Goal: Task Accomplishment & Management: Use online tool/utility

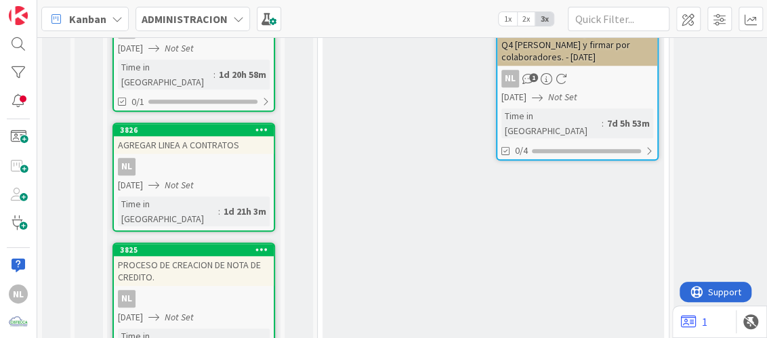
scroll to position [453, 0]
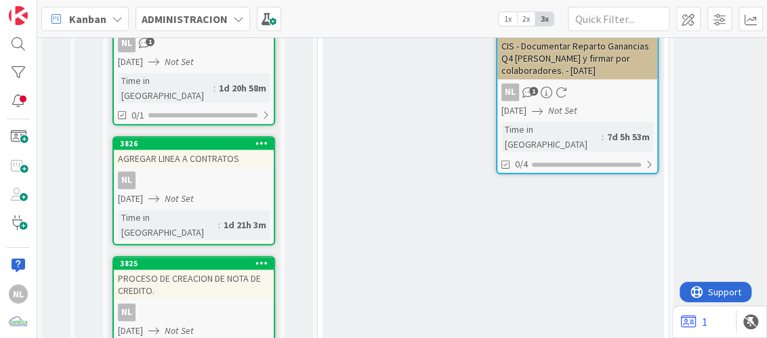
click at [184, 256] on div "3825 PROCESO DE CREACION DE NOTA DE CREDITO. NL [DATE] Not Set Time in [GEOGRAP…" at bounding box center [194, 325] width 163 height 138
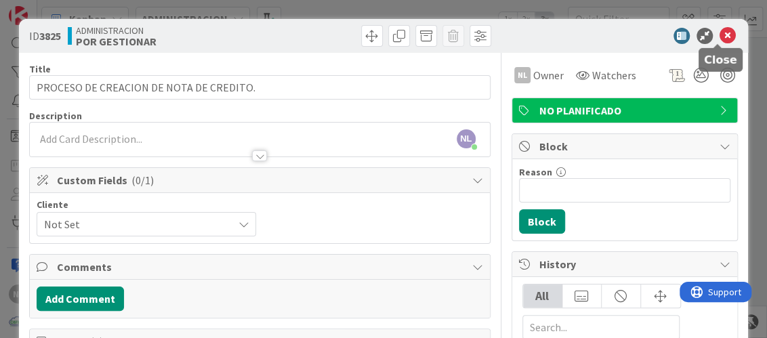
click at [720, 31] on icon at bounding box center [728, 36] width 16 height 16
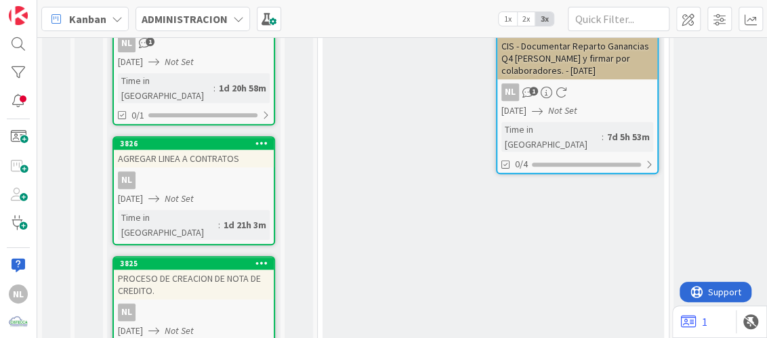
click at [194, 193] on icon "Not Set" at bounding box center [179, 199] width 29 height 12
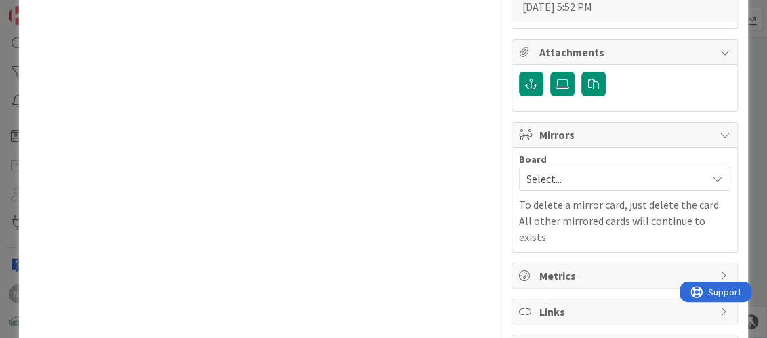
scroll to position [135, 0]
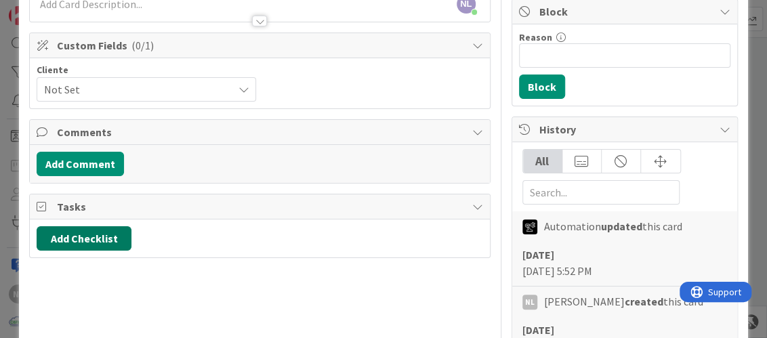
click at [66, 235] on button "Add Checklist" at bounding box center [84, 238] width 95 height 24
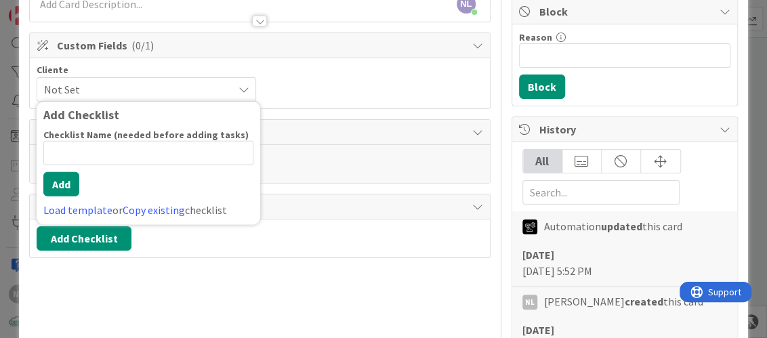
click at [82, 151] on input at bounding box center [148, 153] width 210 height 24
type input "PENDIENTE"
click at [71, 185] on button "Add" at bounding box center [61, 184] width 36 height 24
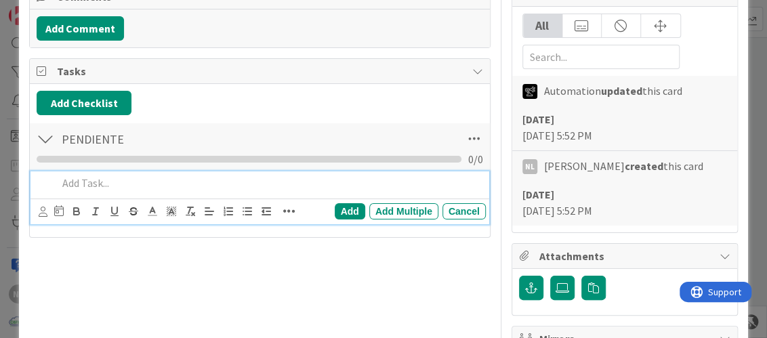
scroll to position [0, 0]
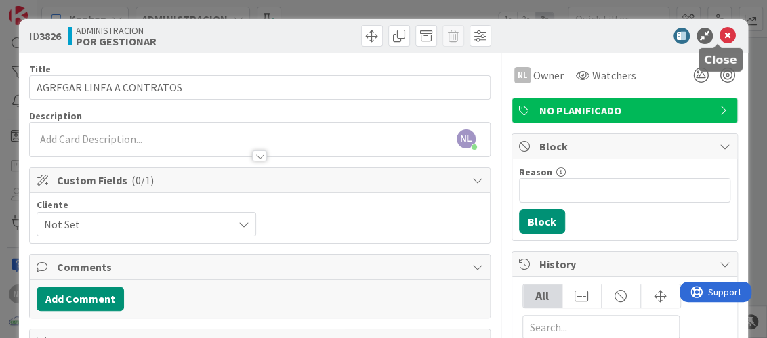
drag, startPoint x: 718, startPoint y: 36, endPoint x: 662, endPoint y: 35, distance: 56.3
click at [720, 35] on icon at bounding box center [728, 36] width 16 height 16
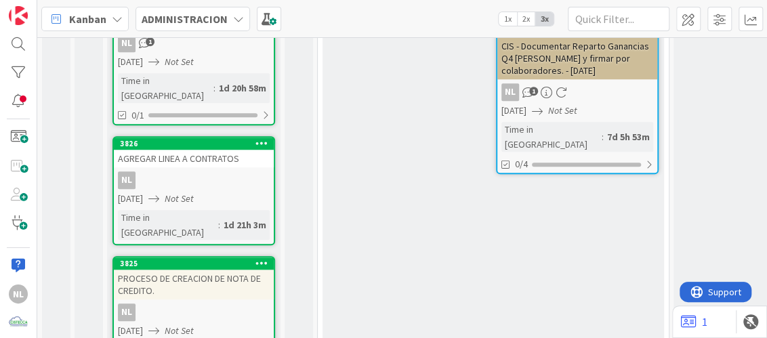
click at [197, 304] on div "NL" at bounding box center [194, 313] width 160 height 18
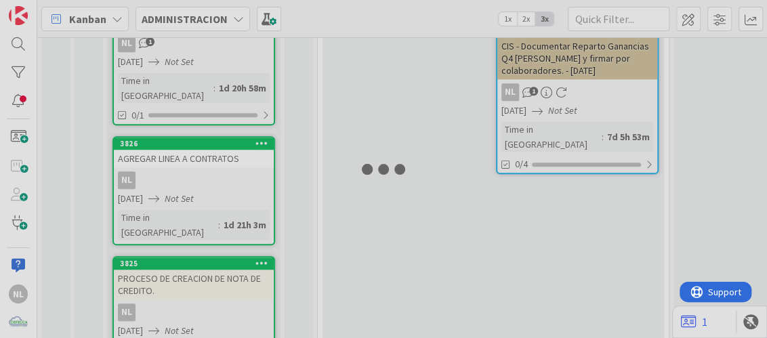
click at [197, 243] on div at bounding box center [383, 169] width 767 height 338
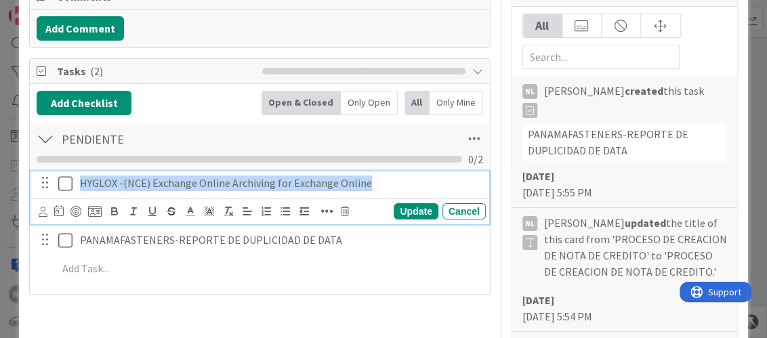
drag, startPoint x: 77, startPoint y: 181, endPoint x: 370, endPoint y: 181, distance: 293.6
click at [370, 181] on div "HYGLOX -(NCE) Exchange Online Archiving for Exchange Online" at bounding box center [281, 184] width 412 height 24
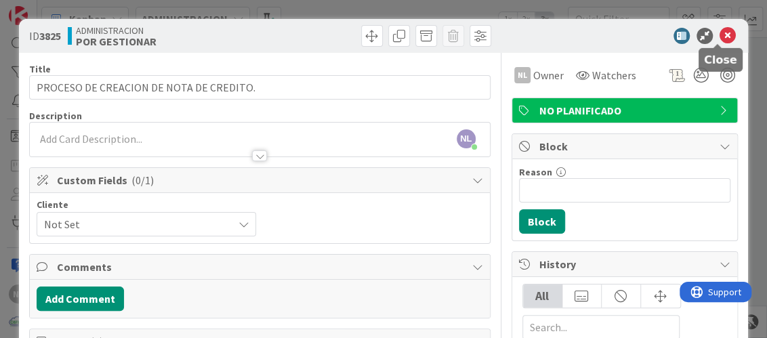
click at [722, 28] on icon at bounding box center [728, 36] width 16 height 16
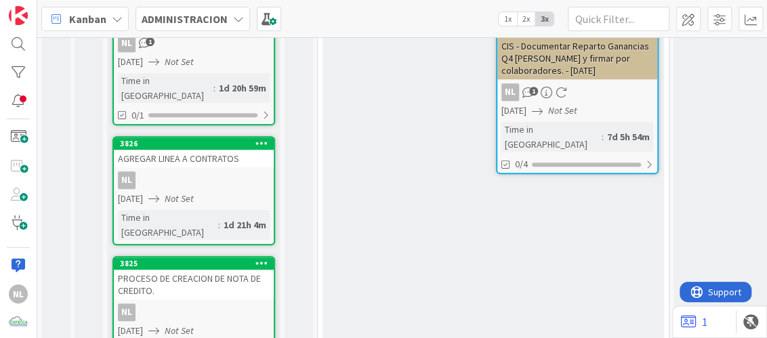
click at [202, 144] on div "3826 AGREGAR LINEA A CONTRATOS NL 06/10/2025 Not Set Time in Column : 1d 21h 4m" at bounding box center [194, 190] width 163 height 109
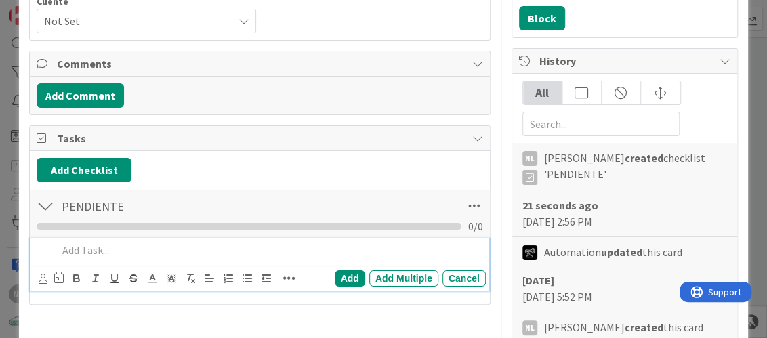
click at [68, 245] on p at bounding box center [269, 251] width 422 height 16
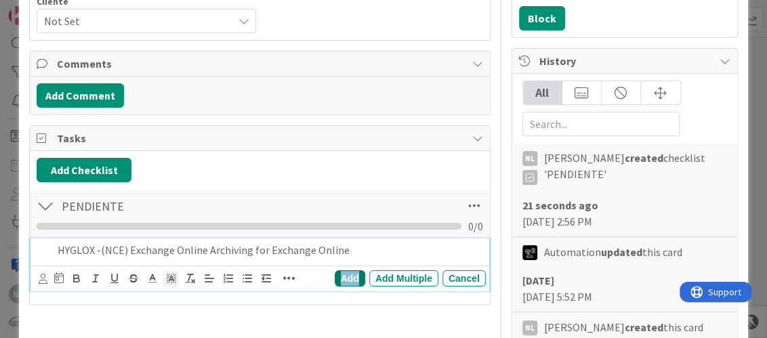
click at [351, 277] on div "Add" at bounding box center [350, 279] width 31 height 16
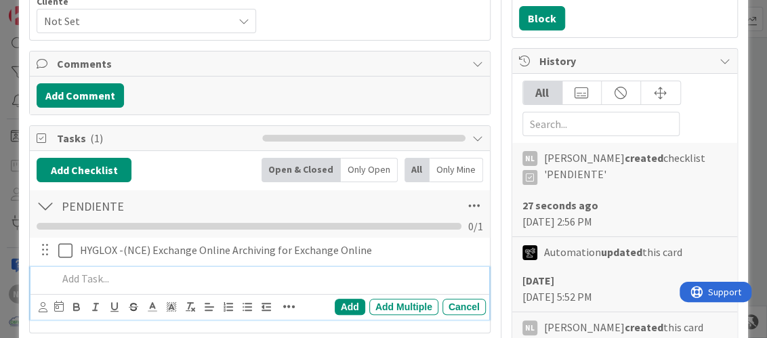
click at [83, 282] on p at bounding box center [269, 279] width 422 height 16
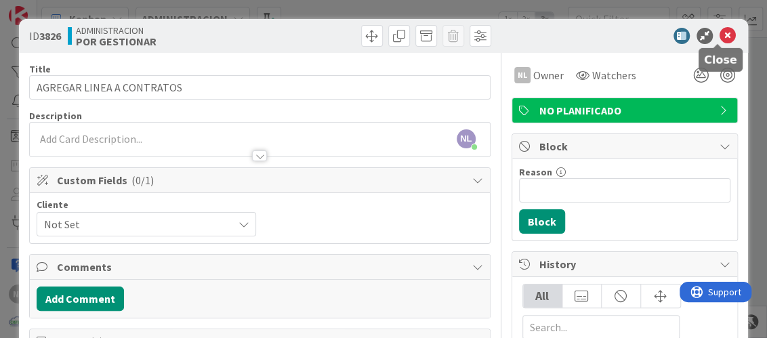
click at [722, 38] on icon at bounding box center [728, 36] width 16 height 16
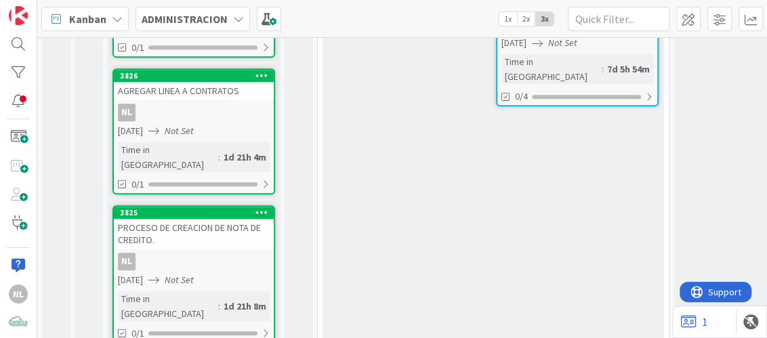
click at [205, 253] on div "NL" at bounding box center [194, 262] width 160 height 18
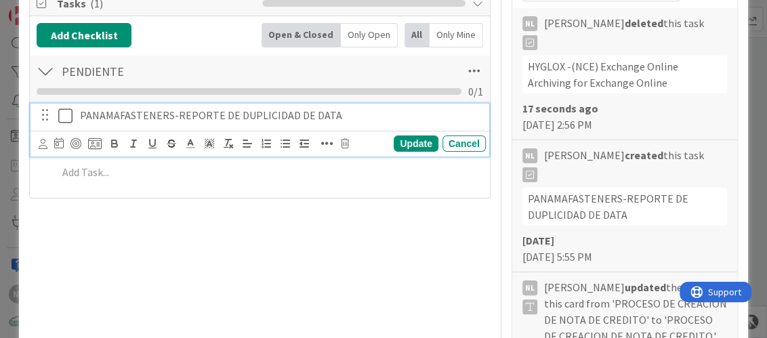
click at [123, 104] on div "PANAMAFASTENERS-REPORTE DE DUPLICIDAD DE DATA" at bounding box center [281, 116] width 412 height 24
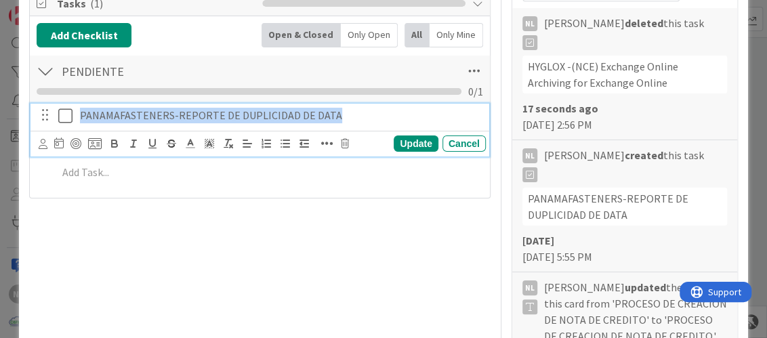
drag, startPoint x: 361, startPoint y: 110, endPoint x: 63, endPoint y: 106, distance: 298.3
click at [63, 106] on div "PANAMAFASTENERS-REPORTE DE DUPLICIDAD DE DATA" at bounding box center [260, 116] width 449 height 24
copy p "PANAMAFASTENERS-REPORTE DE DUPLICIDAD DE DATA"
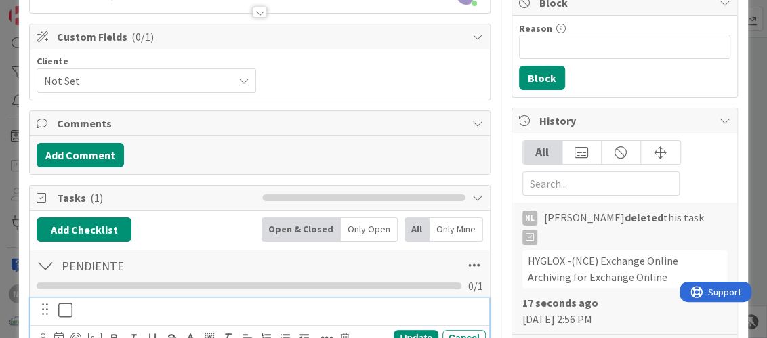
scroll to position [203, 0]
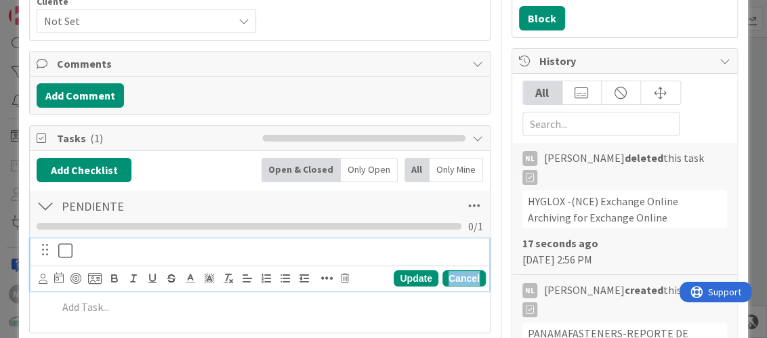
click at [455, 271] on div "Cancel" at bounding box center [464, 279] width 43 height 16
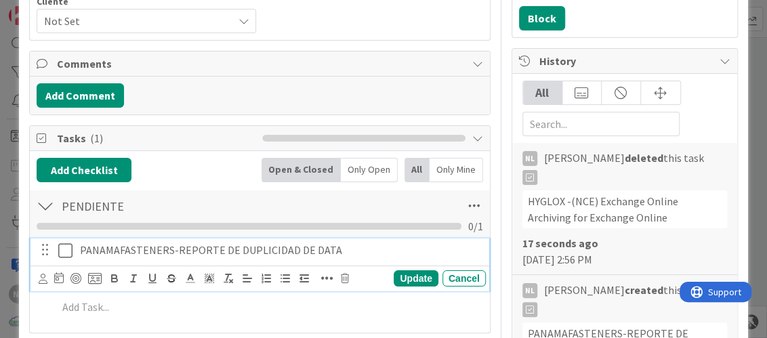
click at [417, 256] on div "PANAMAFASTENERS-REPORTE DE DUPLICIDAD DE DATA" at bounding box center [281, 251] width 412 height 24
click at [344, 282] on div "Update Cancel" at bounding box center [262, 279] width 447 height 18
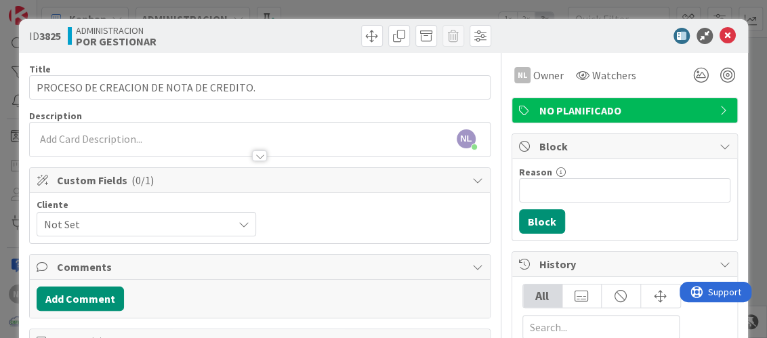
scroll to position [0, 0]
click at [720, 37] on icon at bounding box center [728, 36] width 16 height 16
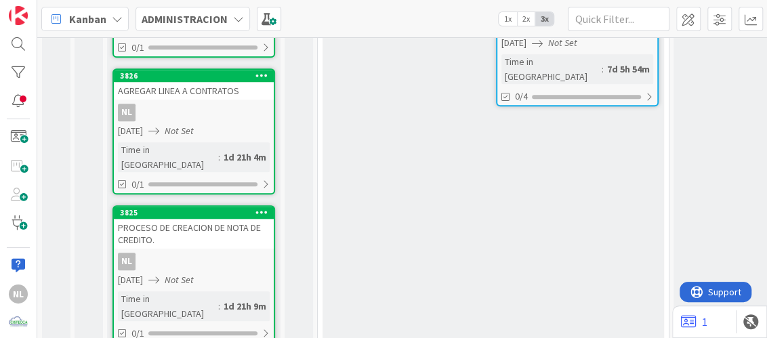
click at [174, 75] on div "3826 AGREGAR LINEA A CONTRATOS NL 06/10/2025 Not Set Time in Column : 1d 21h 4m…" at bounding box center [194, 131] width 163 height 126
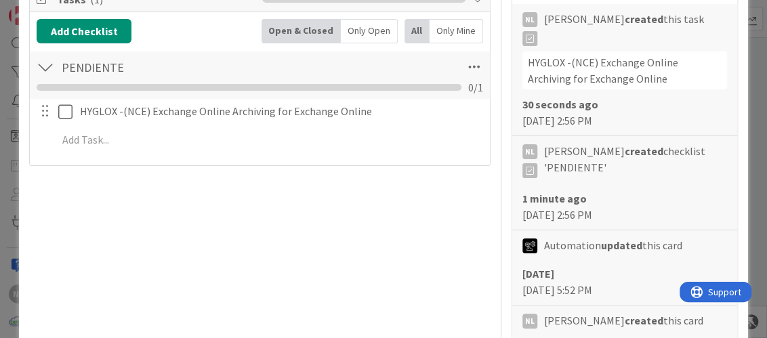
scroll to position [407, 0]
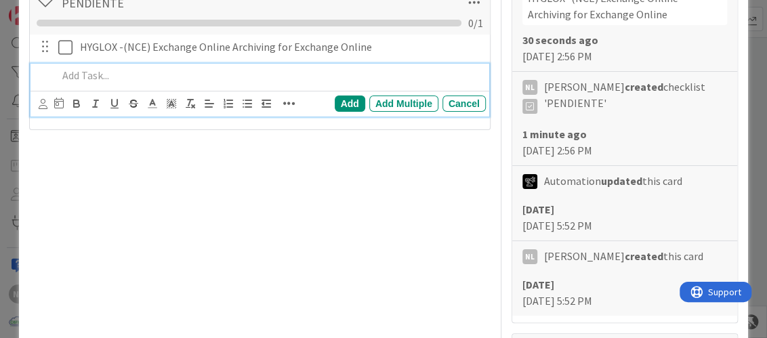
click at [110, 75] on p at bounding box center [269, 76] width 422 height 16
click at [338, 98] on div "Add" at bounding box center [350, 104] width 31 height 16
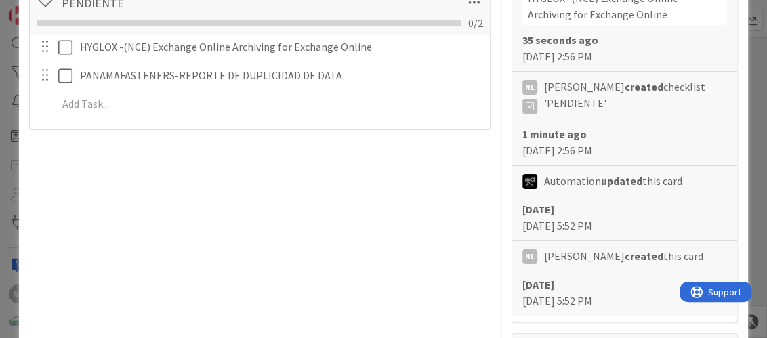
scroll to position [0, 0]
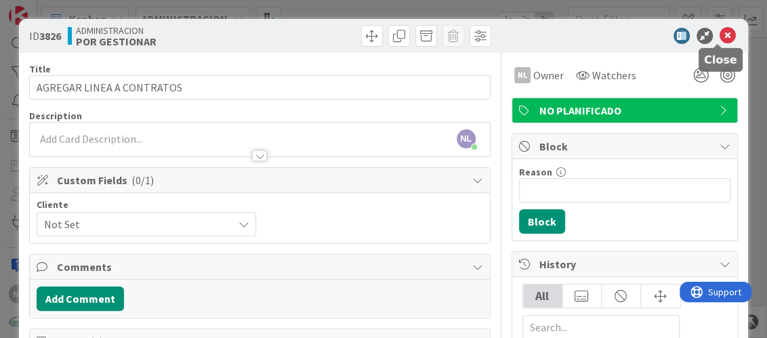
click at [720, 35] on icon at bounding box center [728, 36] width 16 height 16
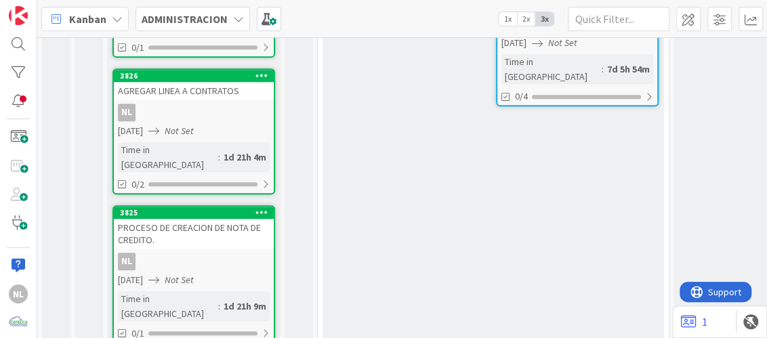
click at [232, 253] on div "NL" at bounding box center [194, 262] width 160 height 18
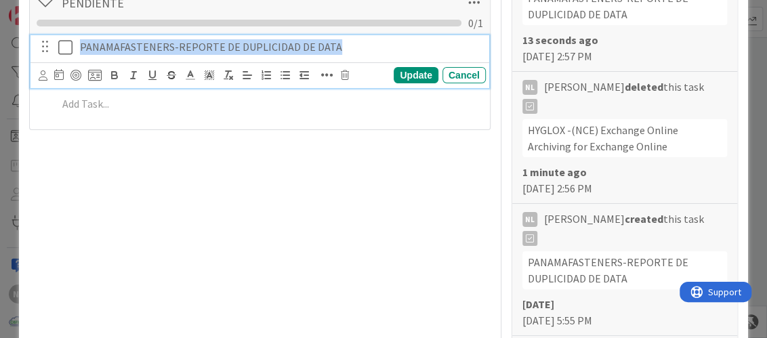
drag, startPoint x: 342, startPoint y: 52, endPoint x: -3, endPoint y: 26, distance: 346.0
click at [0, 26] on html "NL Kanban ADMINISTRACION 1x 2x 3x 0 GARANTIAS - CORREGUIR Aquí van tarjetas que…" at bounding box center [383, 169] width 767 height 338
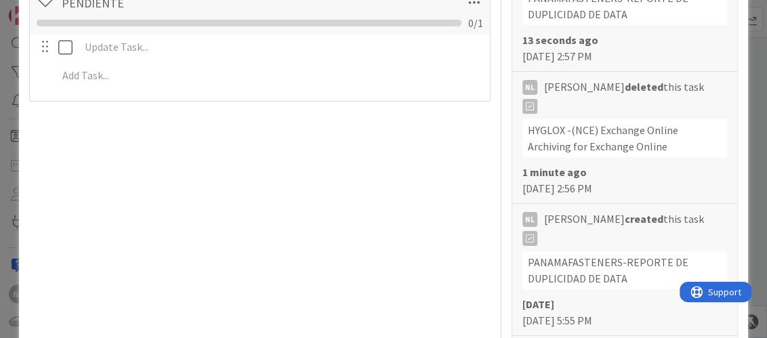
click at [455, 75] on div "Update Cancel Add Add Multiple Cancel" at bounding box center [260, 64] width 446 height 58
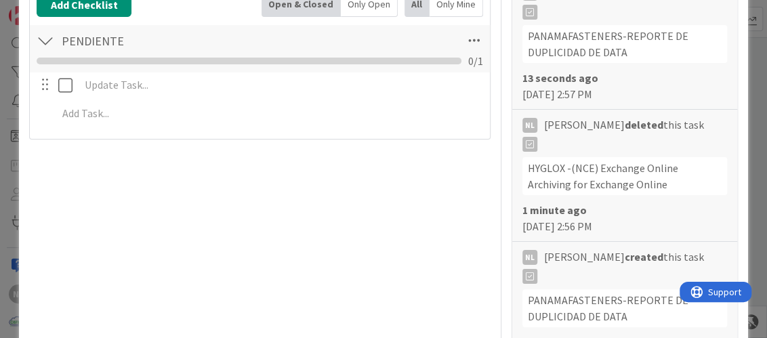
scroll to position [271, 0]
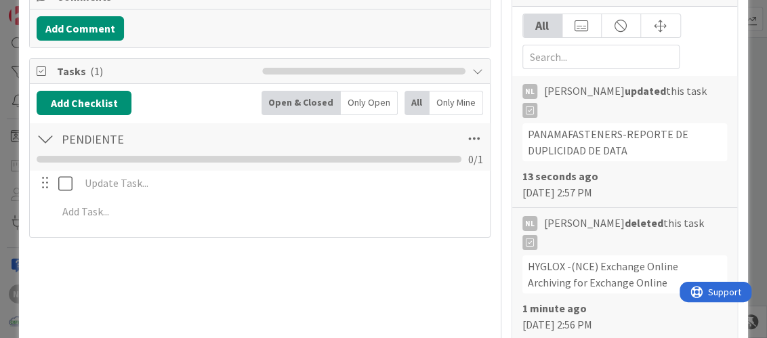
click at [138, 171] on div "Update Cancel Add Add Multiple Cancel" at bounding box center [260, 200] width 446 height 58
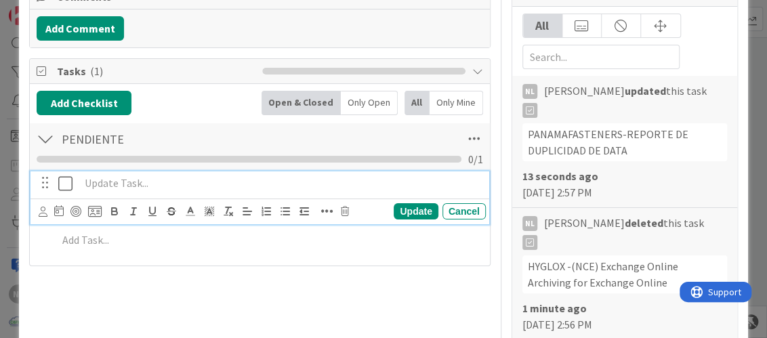
click at [121, 183] on p at bounding box center [280, 184] width 401 height 16
click at [341, 208] on icon at bounding box center [345, 211] width 8 height 9
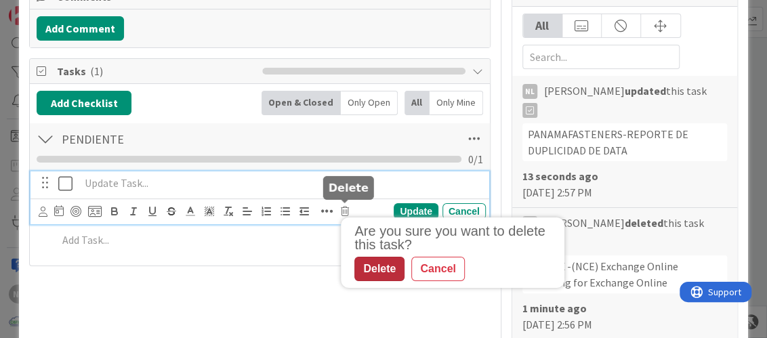
click at [384, 268] on div "Delete" at bounding box center [380, 269] width 50 height 24
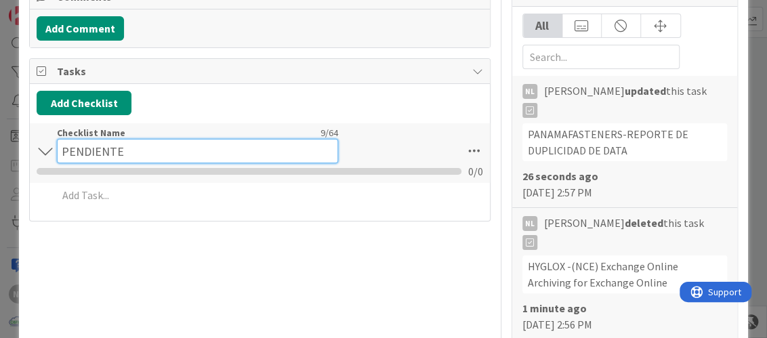
click at [119, 146] on input "PENDIENTE" at bounding box center [197, 151] width 281 height 24
drag, startPoint x: 119, startPoint y: 146, endPoint x: 21, endPoint y: 258, distance: 148.5
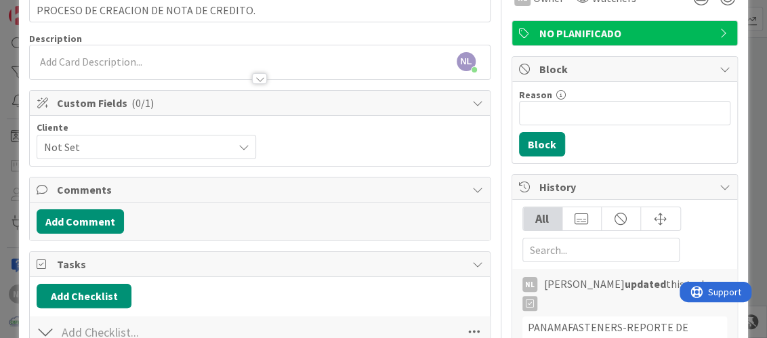
scroll to position [135, 0]
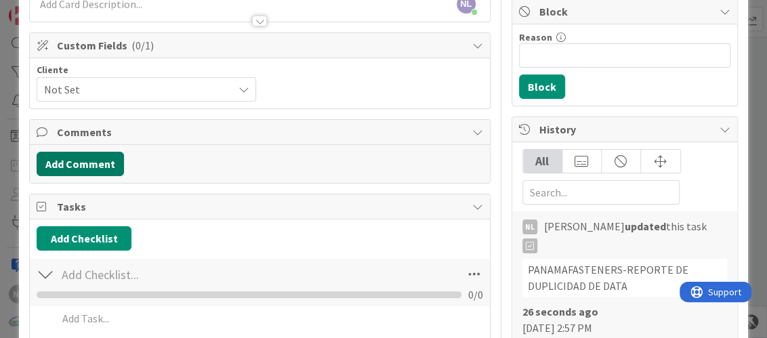
click at [83, 160] on button "Add Comment" at bounding box center [80, 164] width 87 height 24
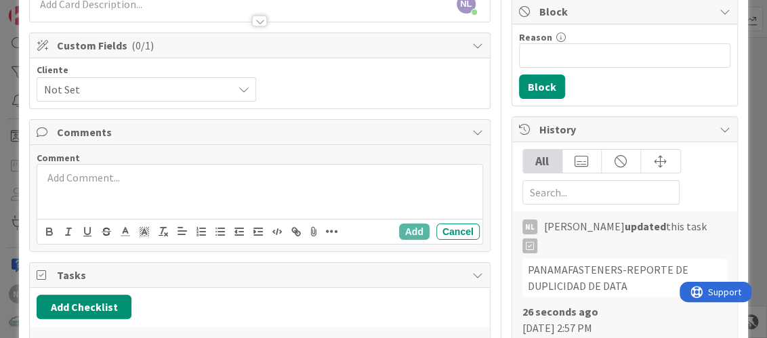
click at [89, 180] on p at bounding box center [260, 178] width 434 height 16
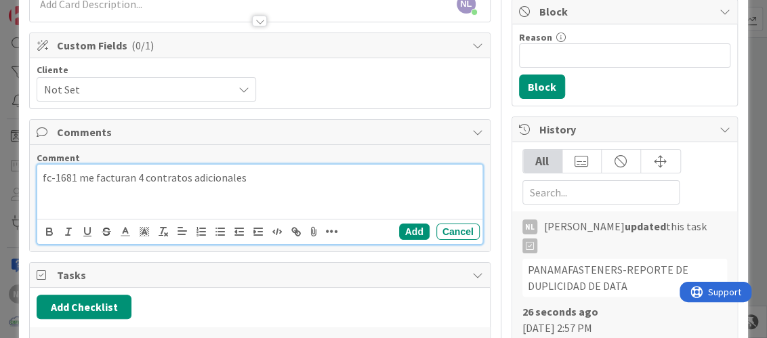
click at [43, 178] on p "fc-1681 me facturan 4 contratos adicionales" at bounding box center [260, 178] width 434 height 16
click at [309, 177] on p "FACT-1681 me facturan 4 contratos adicionales" at bounding box center [260, 178] width 434 height 16
click at [119, 195] on p "correspondía 3" at bounding box center [260, 194] width 434 height 16
click at [43, 194] on p "correspondía 3" at bounding box center [260, 194] width 434 height 16
click at [140, 193] on p "Correspondía 3" at bounding box center [260, 194] width 434 height 16
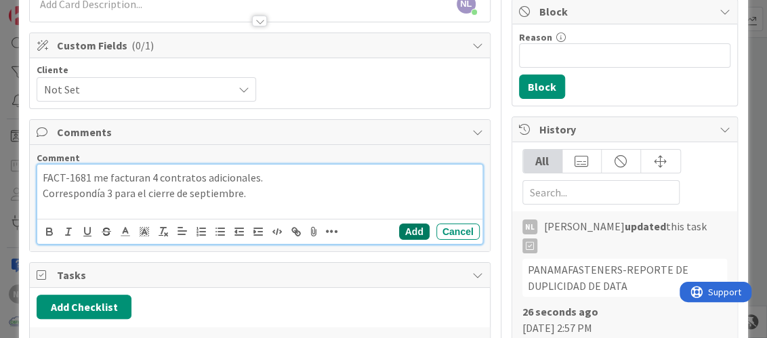
click at [402, 232] on button "Add" at bounding box center [414, 232] width 31 height 16
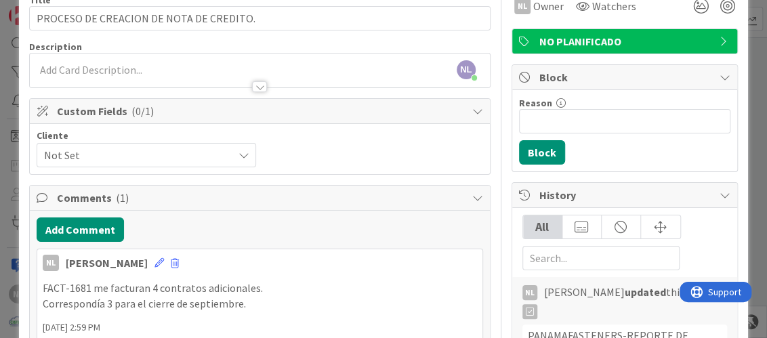
scroll to position [0, 0]
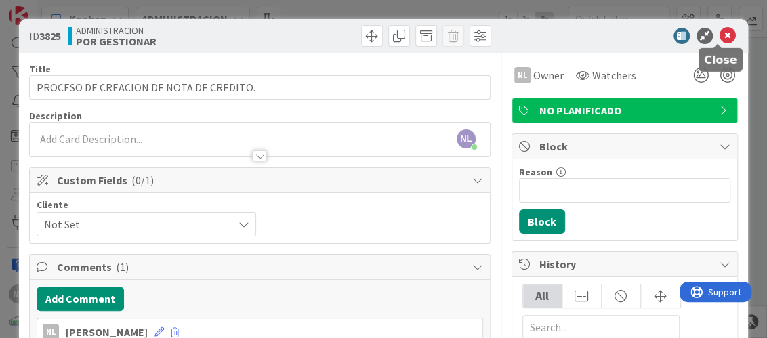
click at [723, 31] on icon at bounding box center [728, 36] width 16 height 16
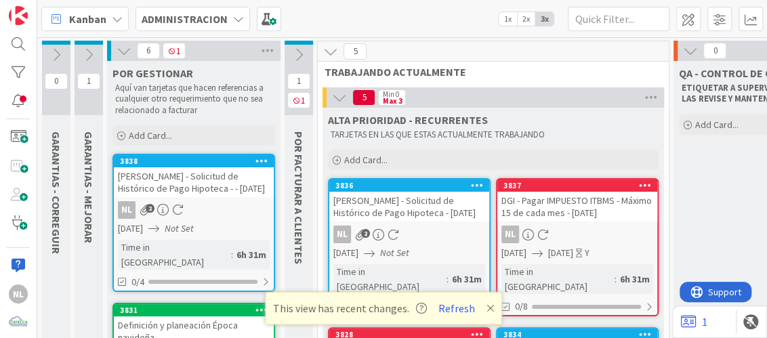
click at [487, 309] on icon at bounding box center [491, 308] width 8 height 11
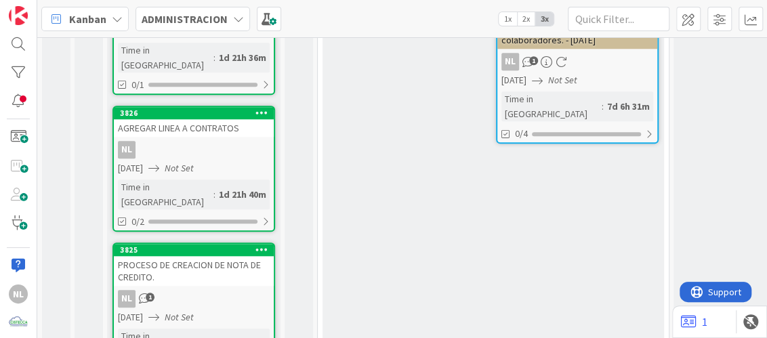
scroll to position [542, 0]
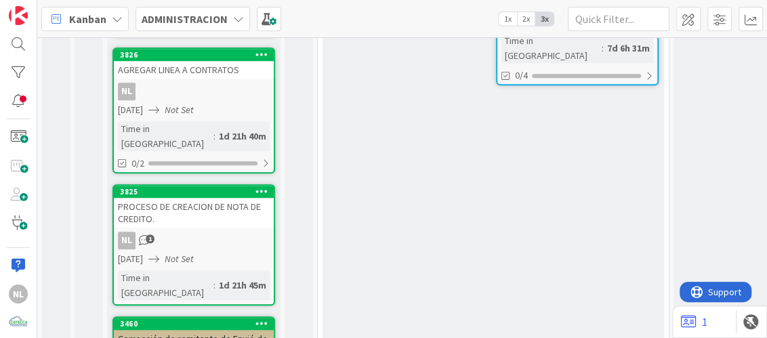
click at [203, 187] on div "3825 PROCESO DE CREACION DE NOTA DE CREDITO. NL 1 06/10/2025 Not Set Time in Co…" at bounding box center [194, 244] width 163 height 121
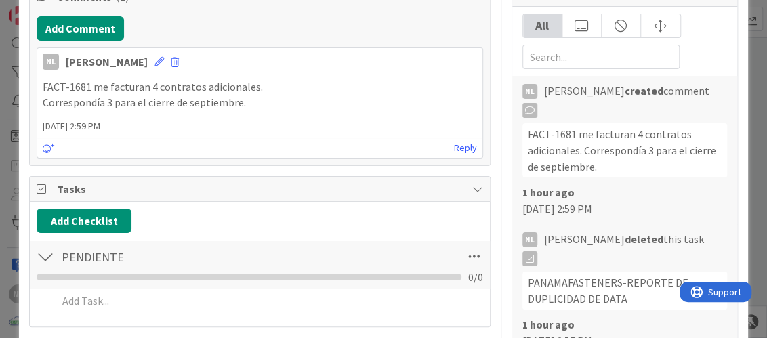
scroll to position [338, 0]
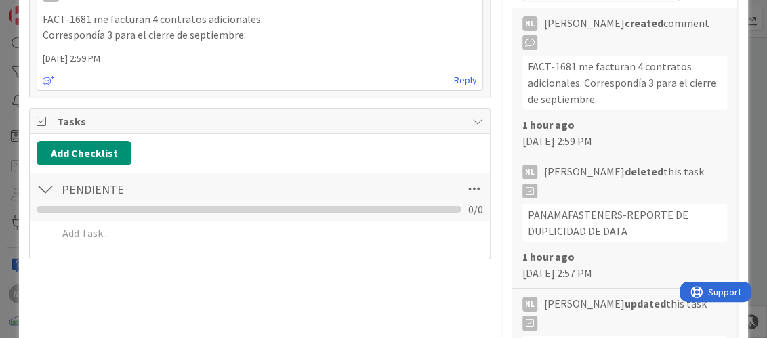
click at [39, 188] on div at bounding box center [46, 189] width 18 height 24
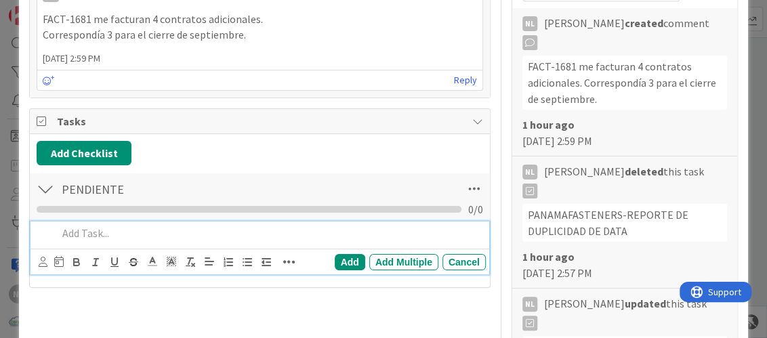
click at [115, 235] on p at bounding box center [269, 234] width 422 height 16
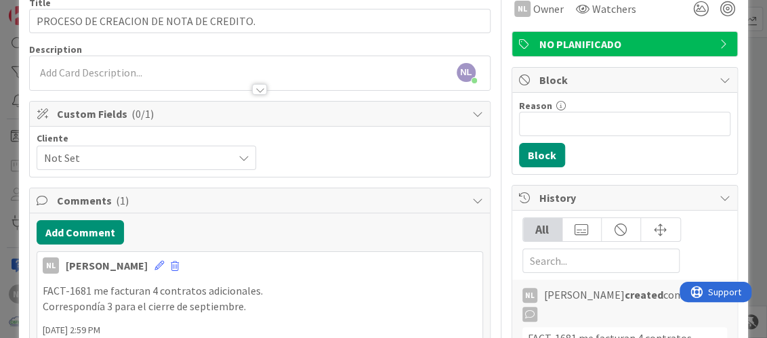
scroll to position [135, 0]
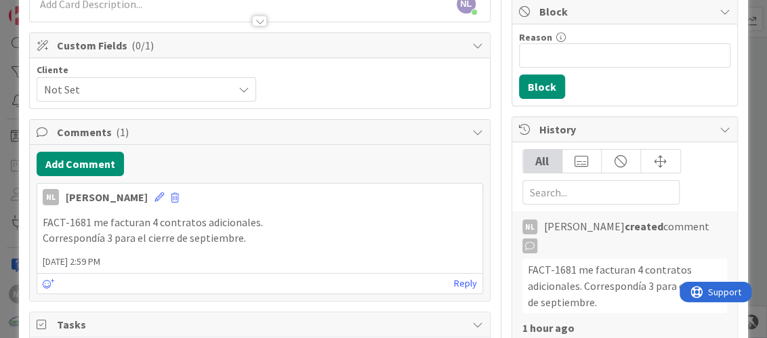
click at [238, 91] on icon at bounding box center [243, 89] width 11 height 11
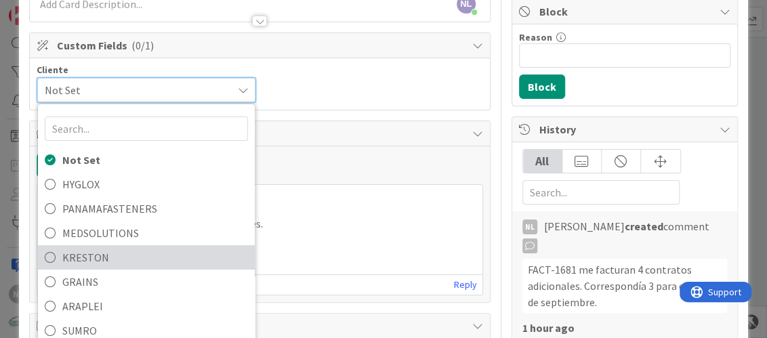
click at [98, 252] on span "KRESTON" at bounding box center [155, 257] width 186 height 20
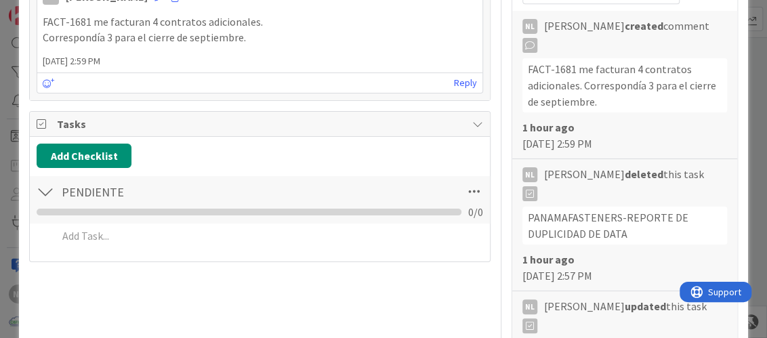
scroll to position [338, 0]
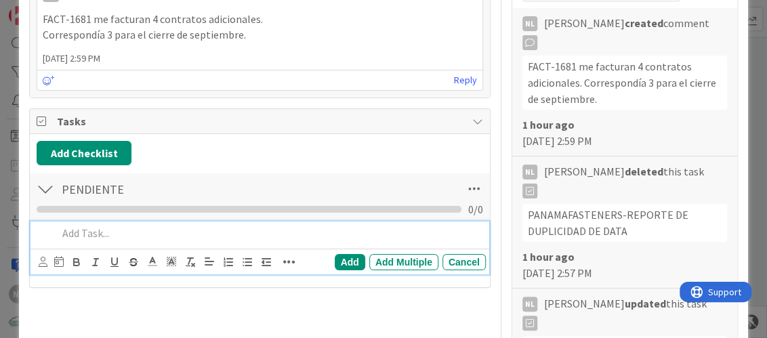
click at [90, 235] on p at bounding box center [269, 234] width 422 height 16
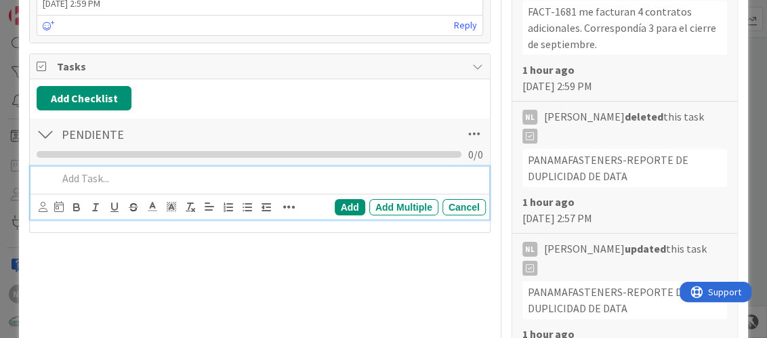
scroll to position [407, 0]
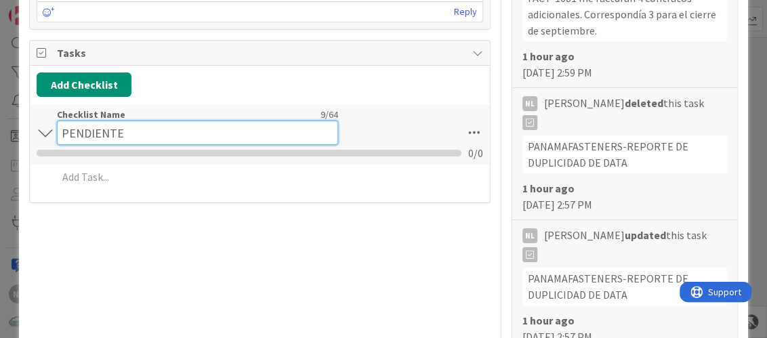
drag, startPoint x: 151, startPoint y: 117, endPoint x: 18, endPoint y: 124, distance: 133.1
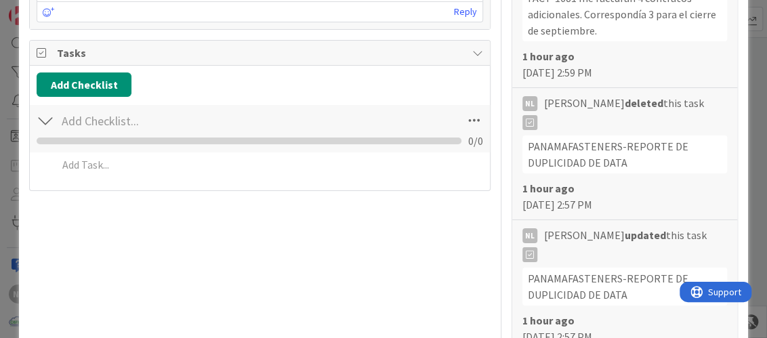
click at [49, 117] on div at bounding box center [46, 120] width 18 height 24
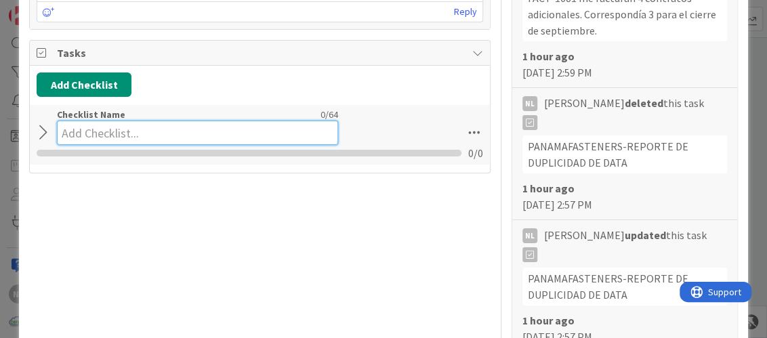
click at [306, 126] on input at bounding box center [197, 133] width 281 height 24
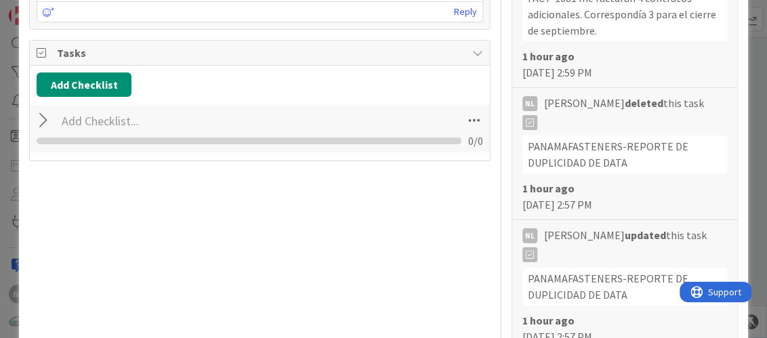
click at [233, 157] on div "Add Checklist Checklist Name 0 / 64 0 / 0" at bounding box center [260, 113] width 460 height 95
click at [95, 85] on button "Add Checklist" at bounding box center [84, 85] width 95 height 24
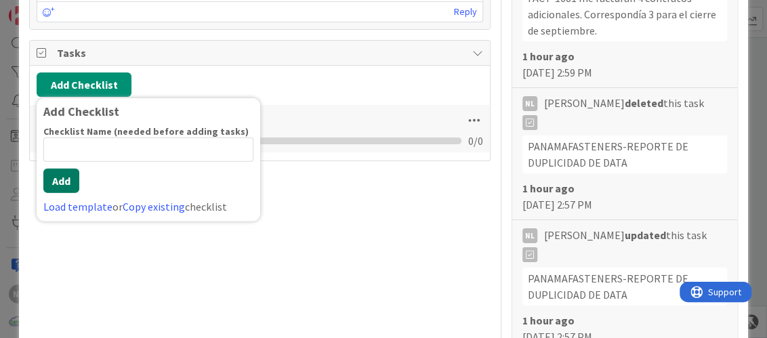
click at [62, 183] on button "Add" at bounding box center [61, 181] width 36 height 24
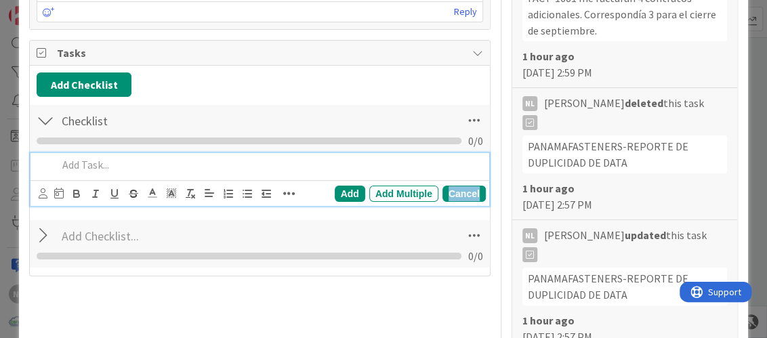
click at [452, 189] on div "Cancel" at bounding box center [464, 194] width 43 height 16
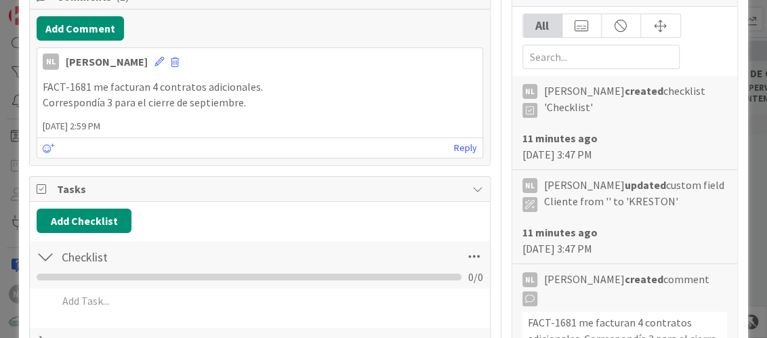
scroll to position [338, 0]
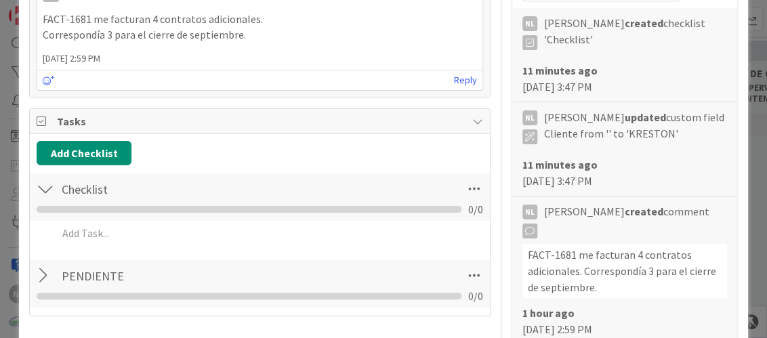
click at [40, 192] on div at bounding box center [46, 189] width 18 height 24
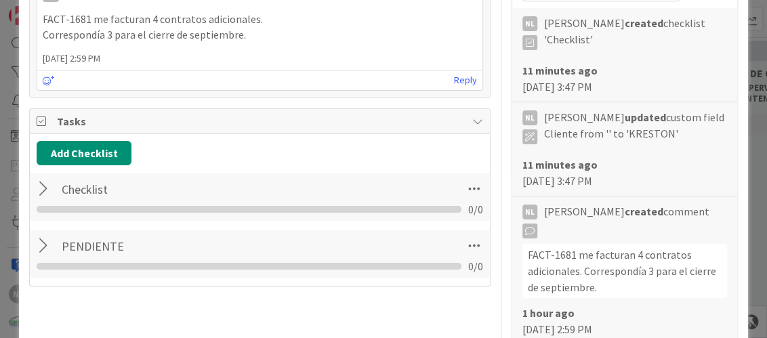
click at [41, 189] on div at bounding box center [46, 189] width 18 height 24
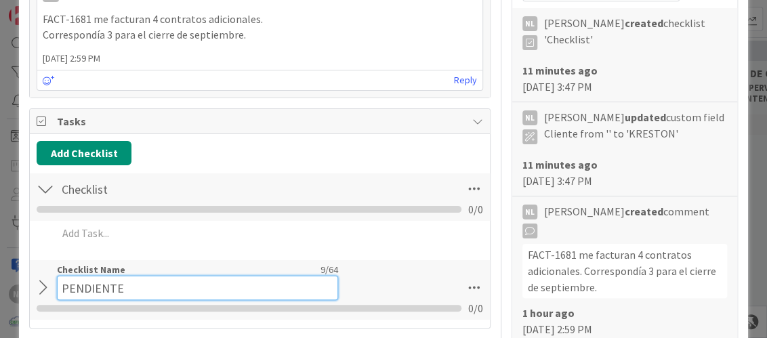
click at [207, 277] on input "PENDIENTE" at bounding box center [197, 288] width 281 height 24
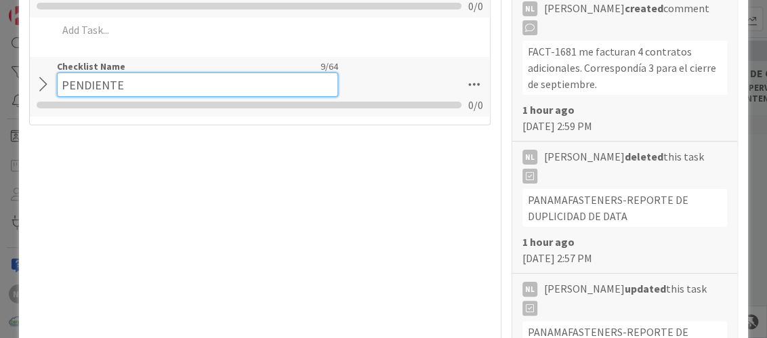
drag, startPoint x: 155, startPoint y: 81, endPoint x: -3, endPoint y: 79, distance: 157.3
click at [0, 79] on html "NL Kanban ADMINISTRACION 1x 2x 3x 0 GARANTIAS - CORREGUIR Aquí van tarjetas que…" at bounding box center [383, 169] width 767 height 338
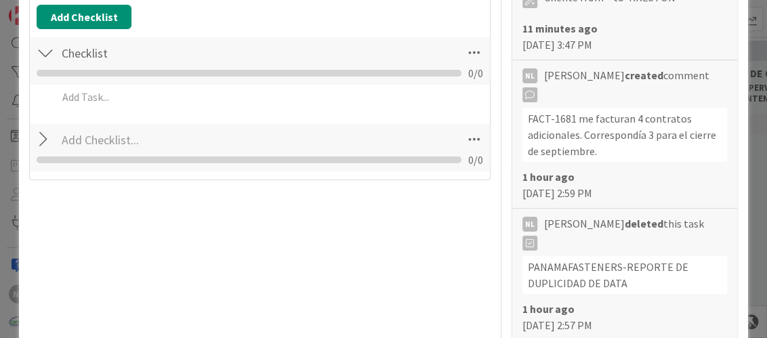
click at [449, 134] on div "Checklist Name 0 / 64 0 / 0" at bounding box center [260, 147] width 460 height 47
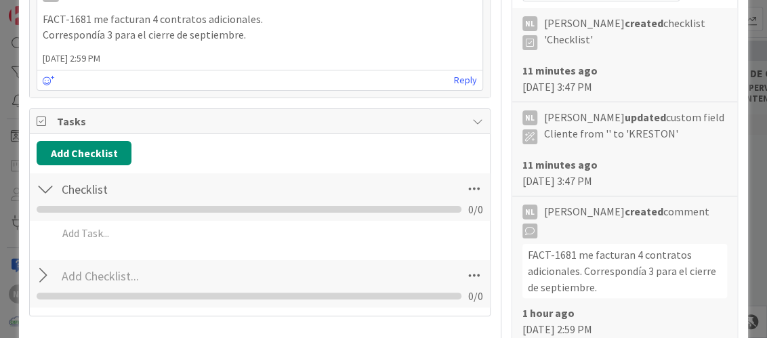
click at [41, 119] on icon at bounding box center [44, 121] width 14 height 11
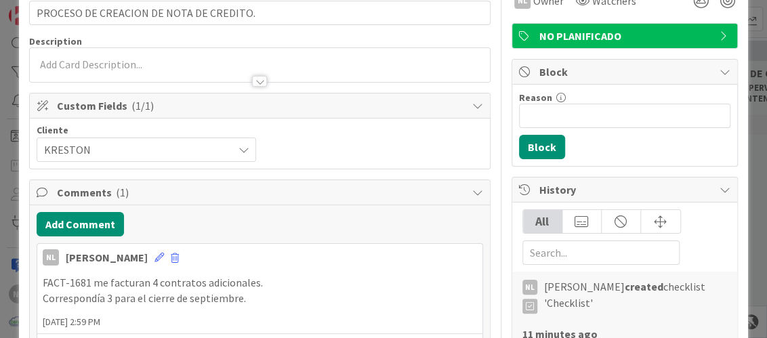
scroll to position [0, 0]
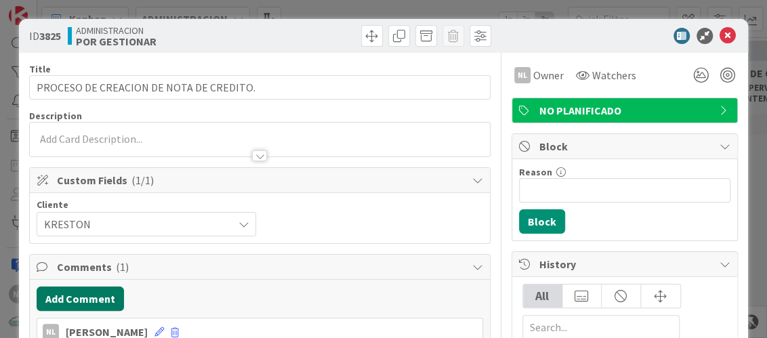
click at [97, 289] on button "Add Comment" at bounding box center [80, 299] width 87 height 24
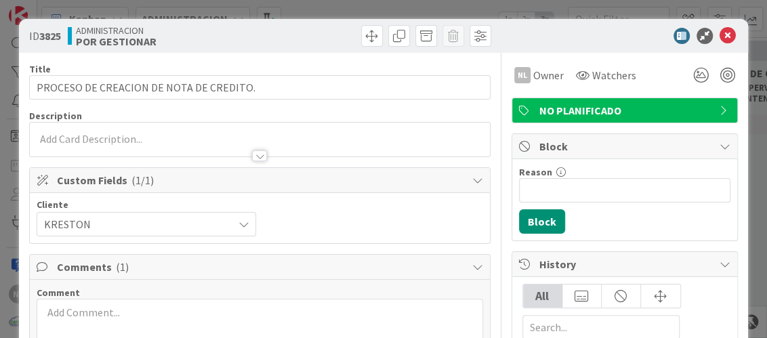
click at [87, 309] on p at bounding box center [260, 313] width 434 height 16
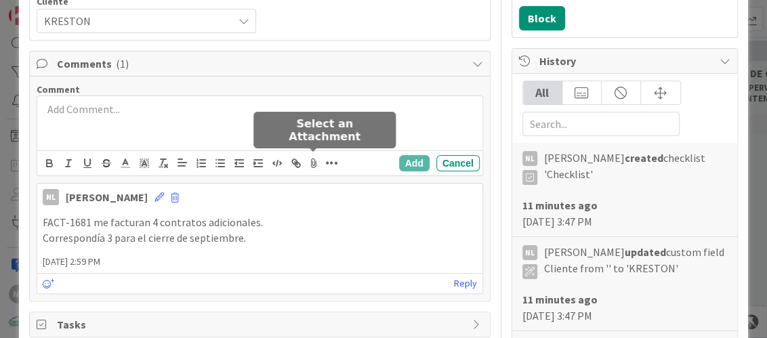
click at [316, 161] on icon at bounding box center [314, 163] width 16 height 19
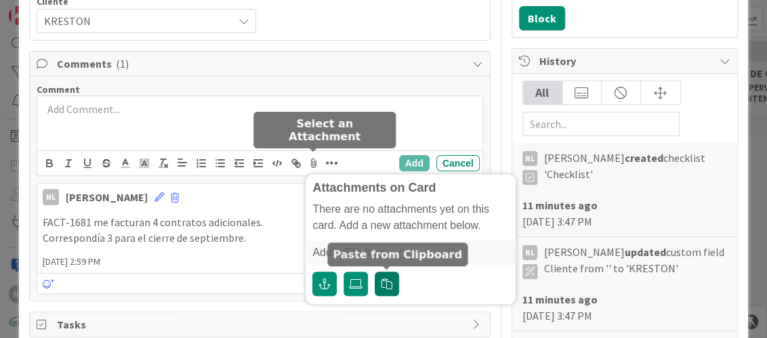
click at [387, 281] on icon "button" at bounding box center [387, 284] width 11 height 11
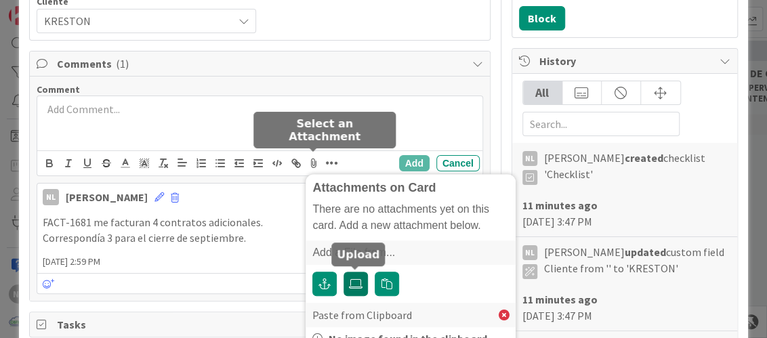
click at [351, 289] on label at bounding box center [356, 284] width 24 height 24
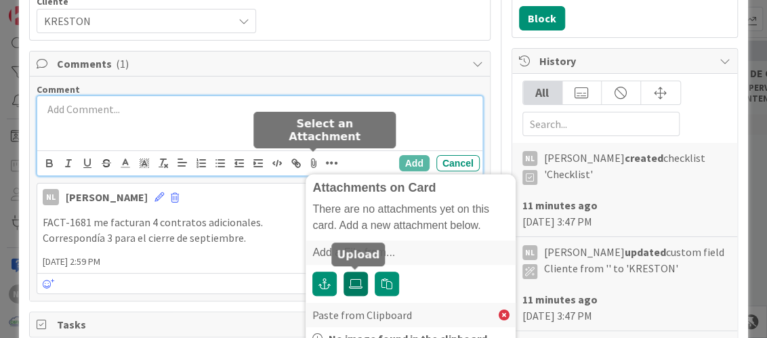
click at [344, 272] on input "file" at bounding box center [344, 272] width 0 height 0
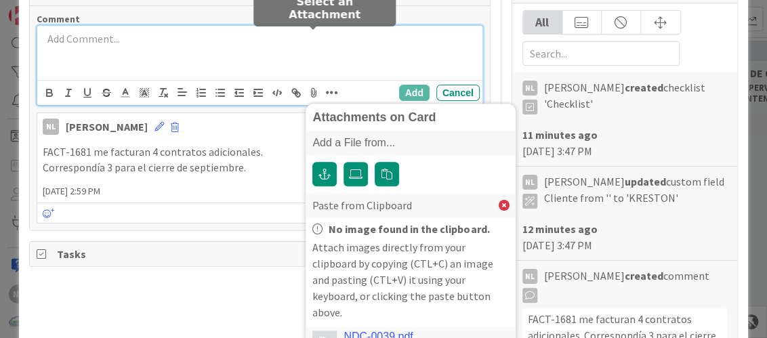
scroll to position [338, 0]
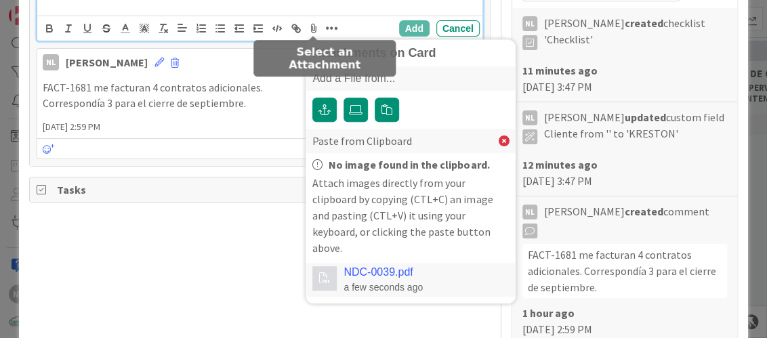
click at [414, 266] on div "NDC-0039.pdf a few seconds ago" at bounding box center [383, 279] width 79 height 27
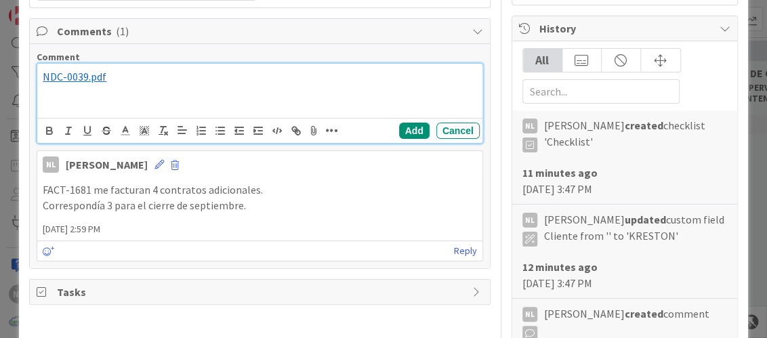
scroll to position [101, 0]
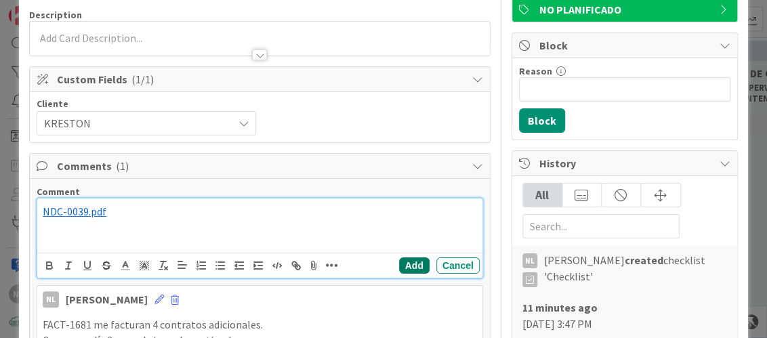
click at [401, 266] on button "Add" at bounding box center [414, 266] width 31 height 16
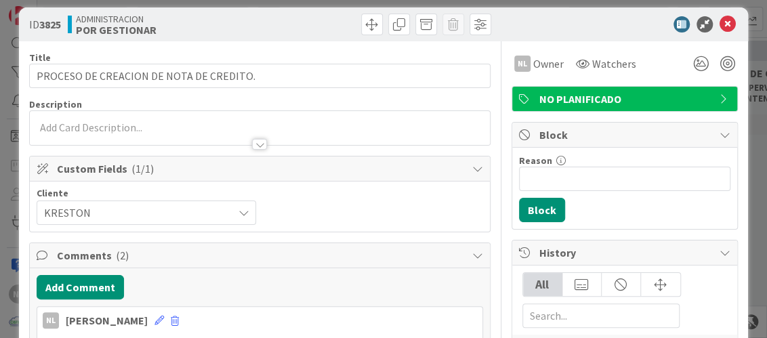
scroll to position [0, 0]
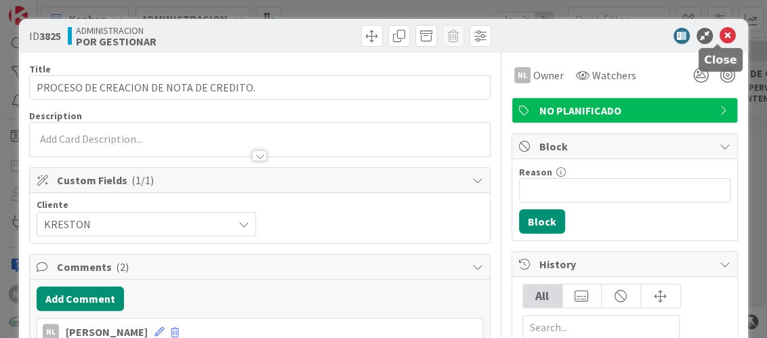
click at [720, 28] on icon at bounding box center [728, 36] width 16 height 16
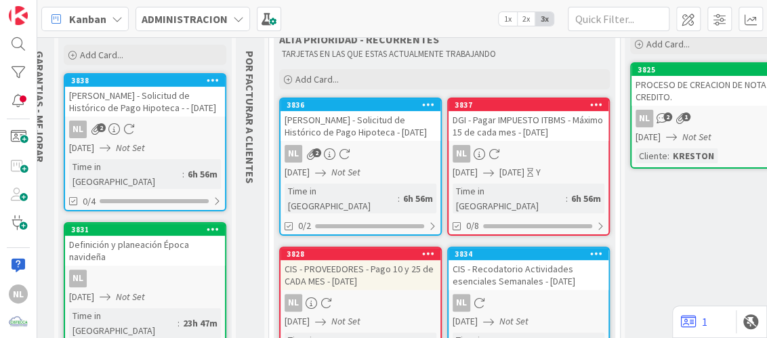
scroll to position [81, 0]
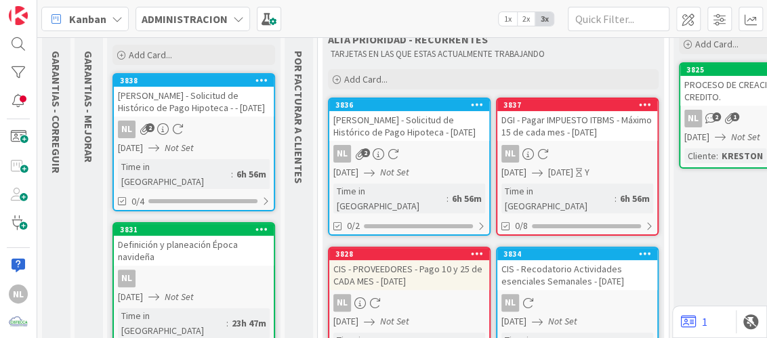
click at [725, 102] on div "PROCESO DE CREACION DE NOTA DE CREDITO." at bounding box center [761, 91] width 160 height 30
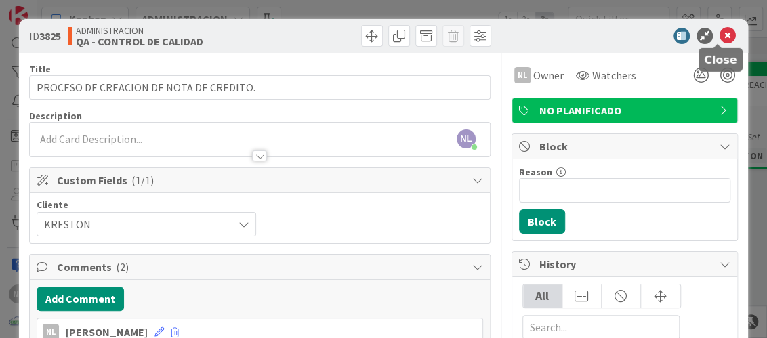
click at [720, 36] on icon at bounding box center [728, 36] width 16 height 16
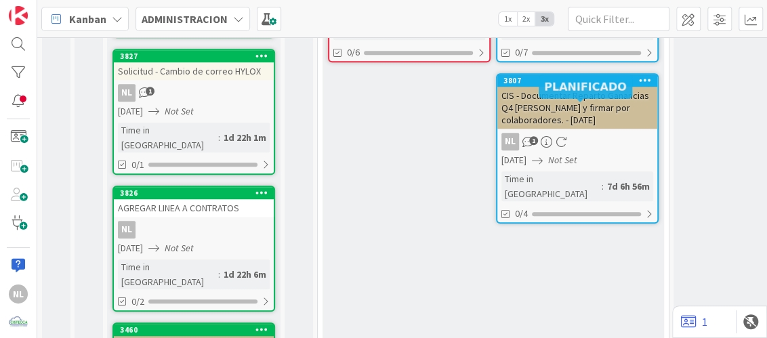
scroll to position [407, 0]
